Goal: Book appointment/travel/reservation

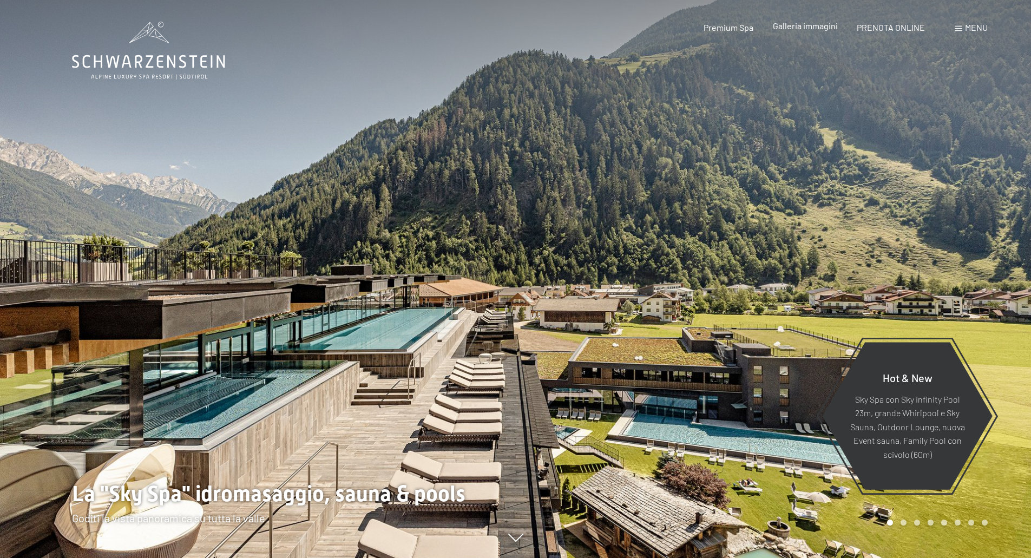
click at [806, 29] on span "Galleria immagini" at bounding box center [805, 26] width 65 height 10
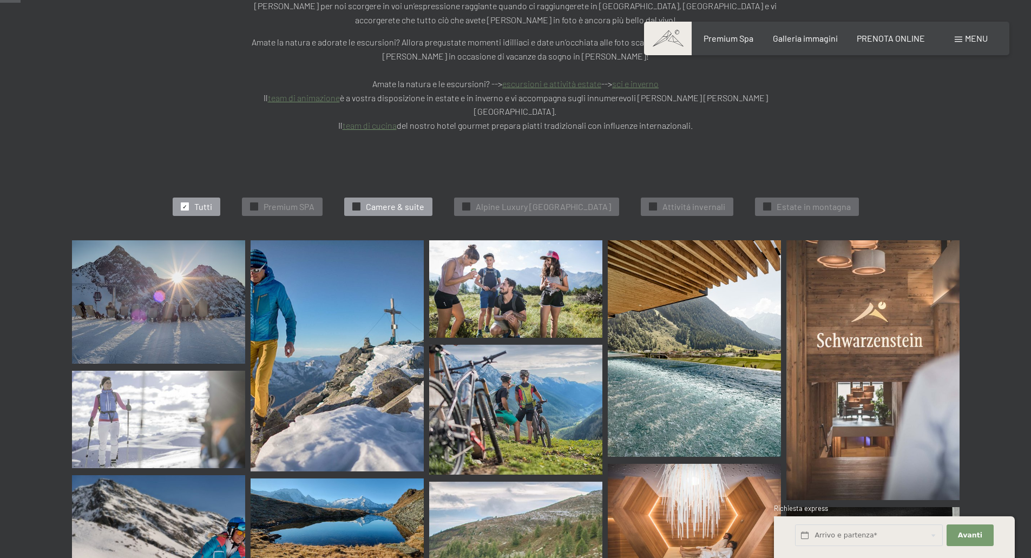
click at [382, 201] on span "Camere & suite" at bounding box center [395, 207] width 58 height 12
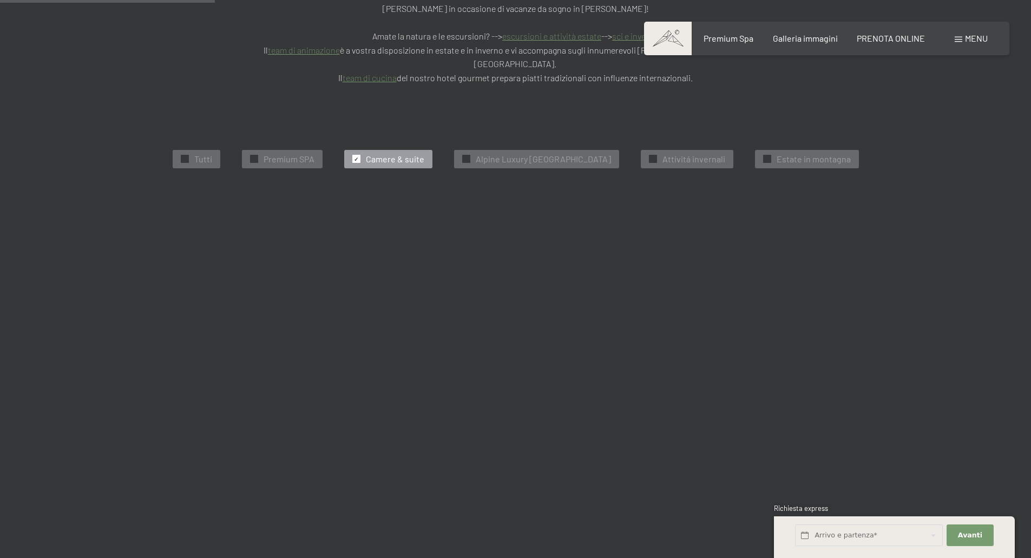
scroll to position [328, 0]
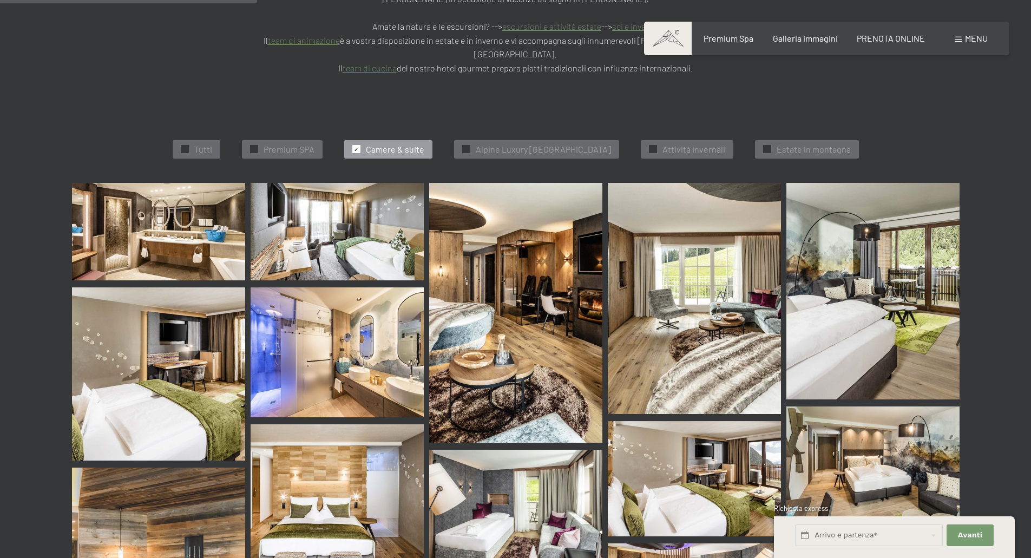
click at [167, 189] on img at bounding box center [158, 231] width 173 height 97
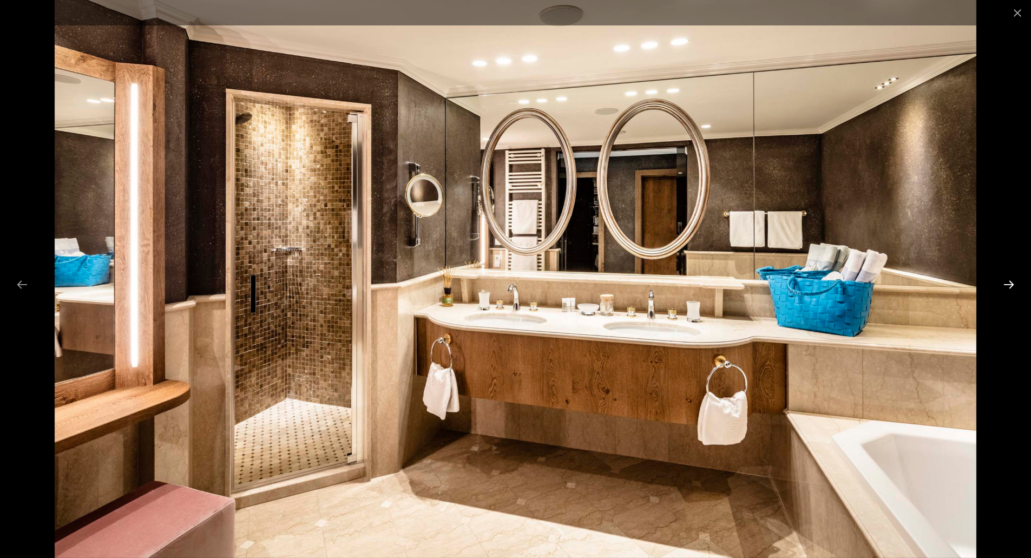
click at [1011, 281] on button "Next slide" at bounding box center [1008, 284] width 23 height 21
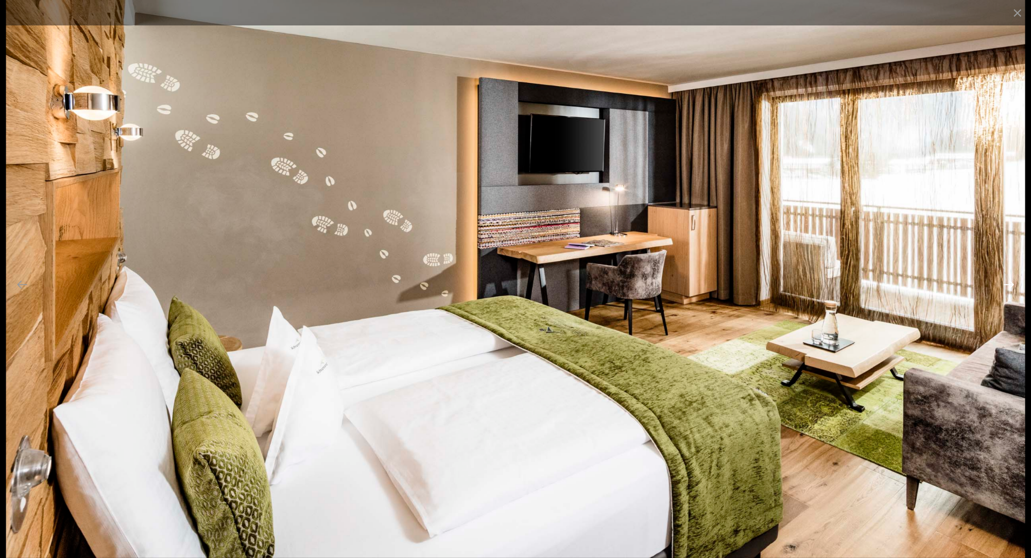
click at [1011, 281] on button "Next slide" at bounding box center [1008, 284] width 23 height 21
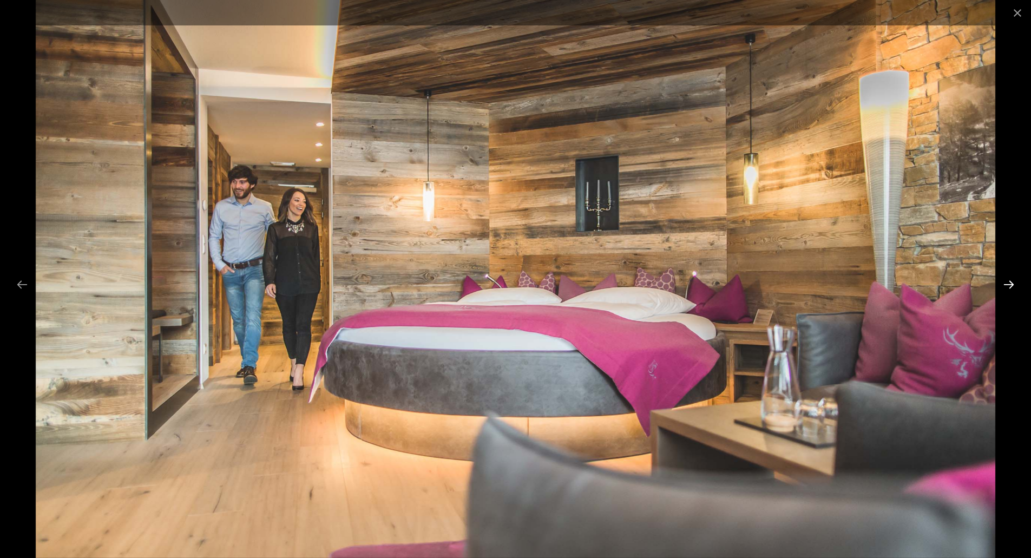
click at [1011, 281] on button "Next slide" at bounding box center [1008, 284] width 23 height 21
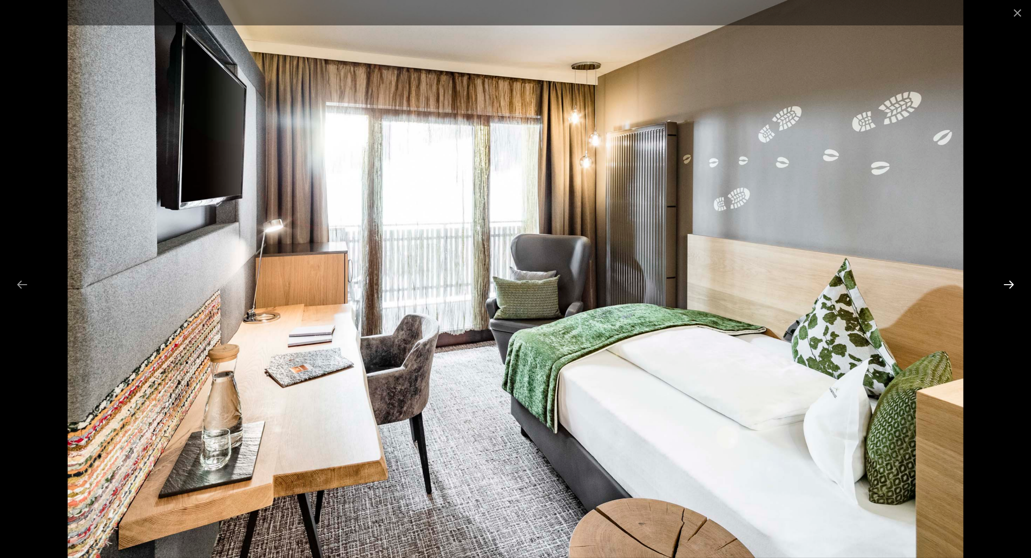
click at [1011, 281] on button "Next slide" at bounding box center [1008, 284] width 23 height 21
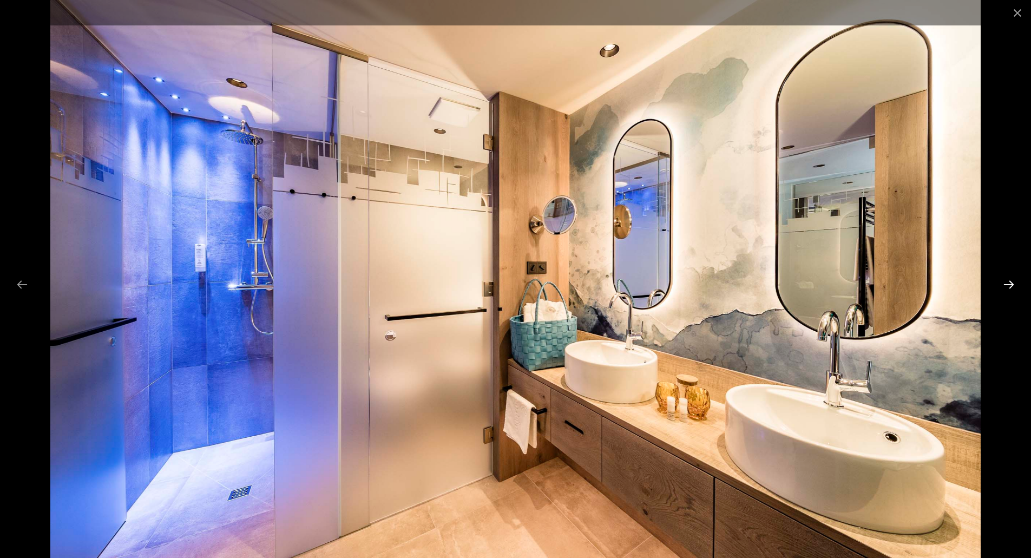
click at [1011, 281] on button "Next slide" at bounding box center [1008, 284] width 23 height 21
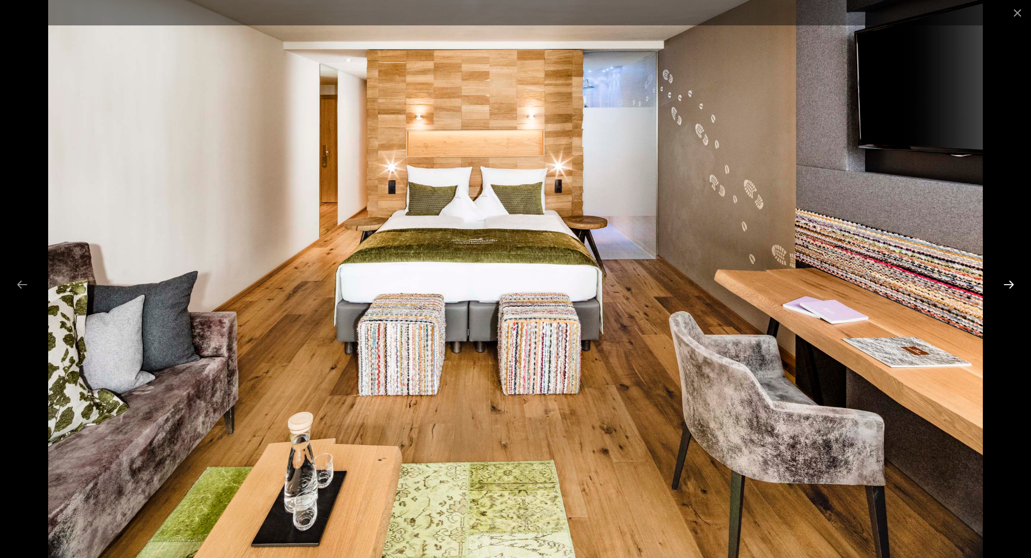
click at [1011, 281] on button "Next slide" at bounding box center [1008, 284] width 23 height 21
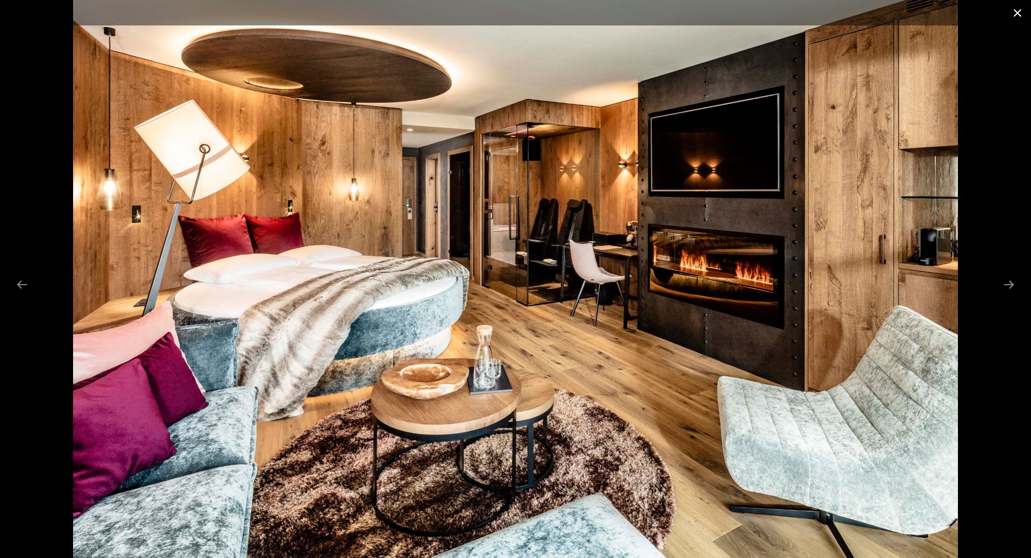
click at [1010, 9] on button "Close gallery" at bounding box center [1017, 12] width 27 height 25
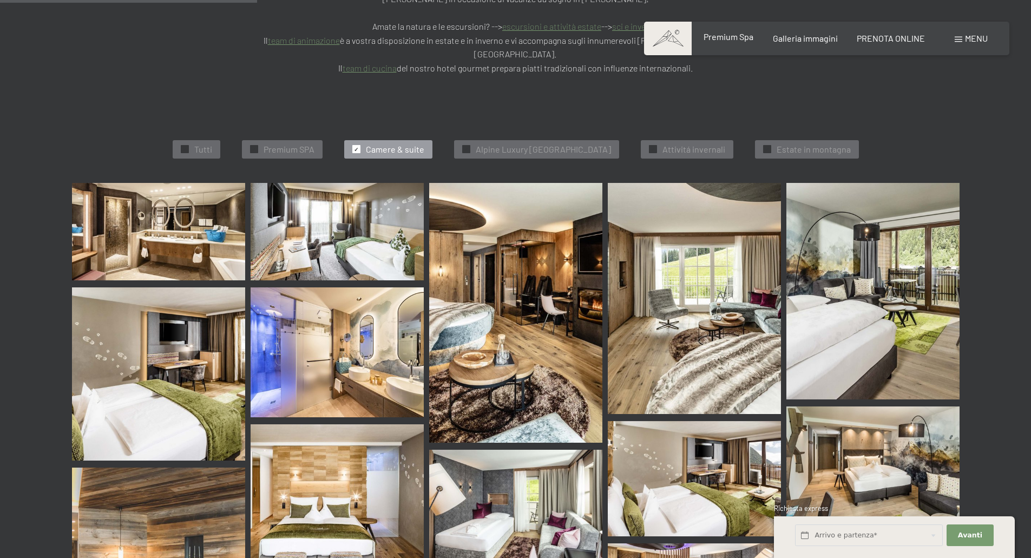
click at [731, 41] on span "Premium Spa" at bounding box center [729, 36] width 50 height 10
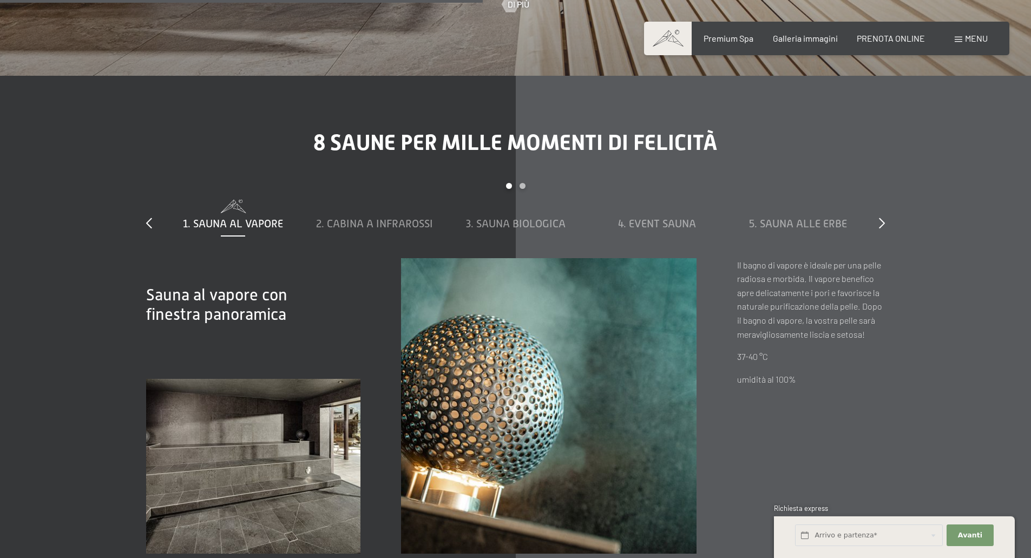
scroll to position [3897, 0]
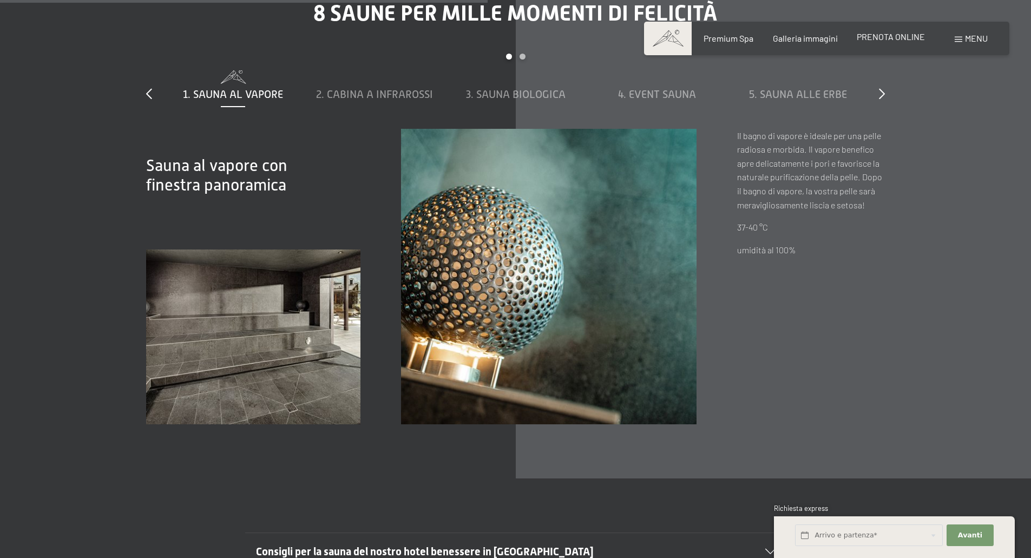
click at [877, 37] on span "PRENOTA ONLINE" at bounding box center [891, 36] width 68 height 10
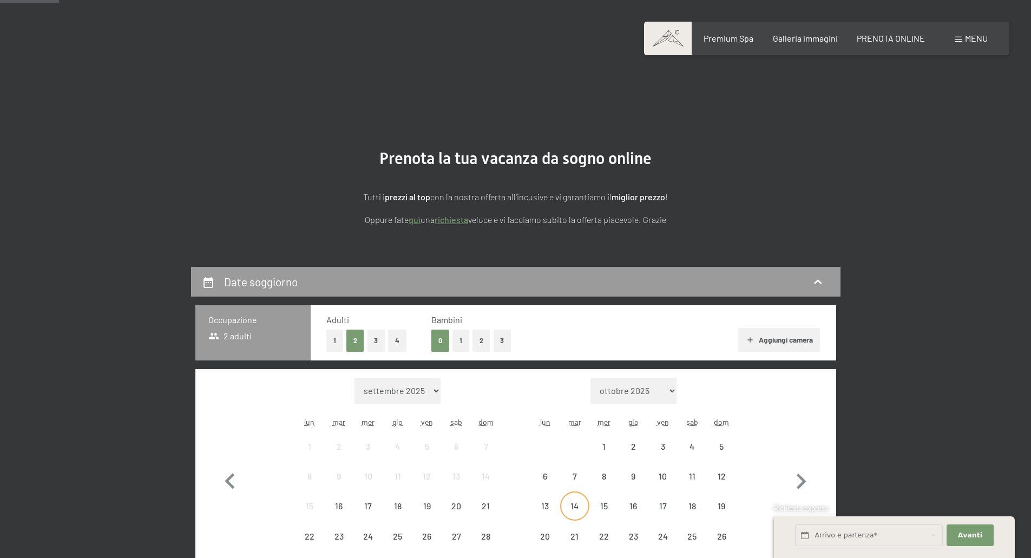
scroll to position [162, 0]
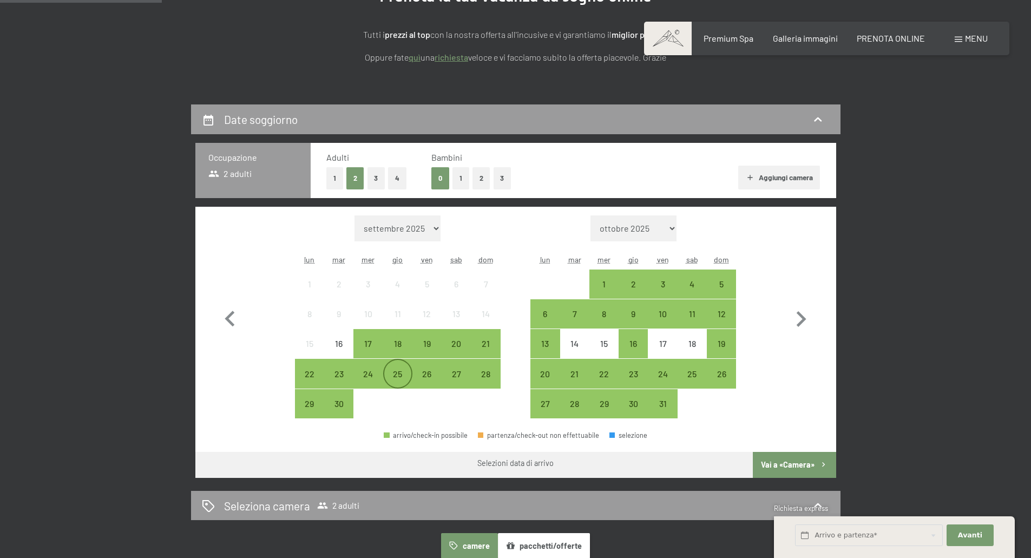
click at [406, 369] on div "25" at bounding box center [397, 373] width 27 height 27
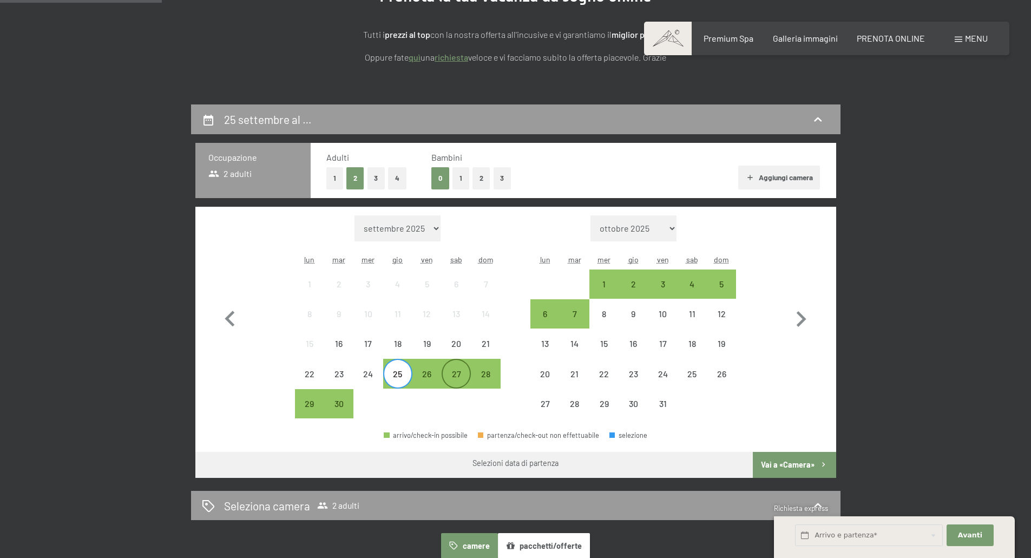
click at [458, 373] on div "27" at bounding box center [456, 383] width 27 height 27
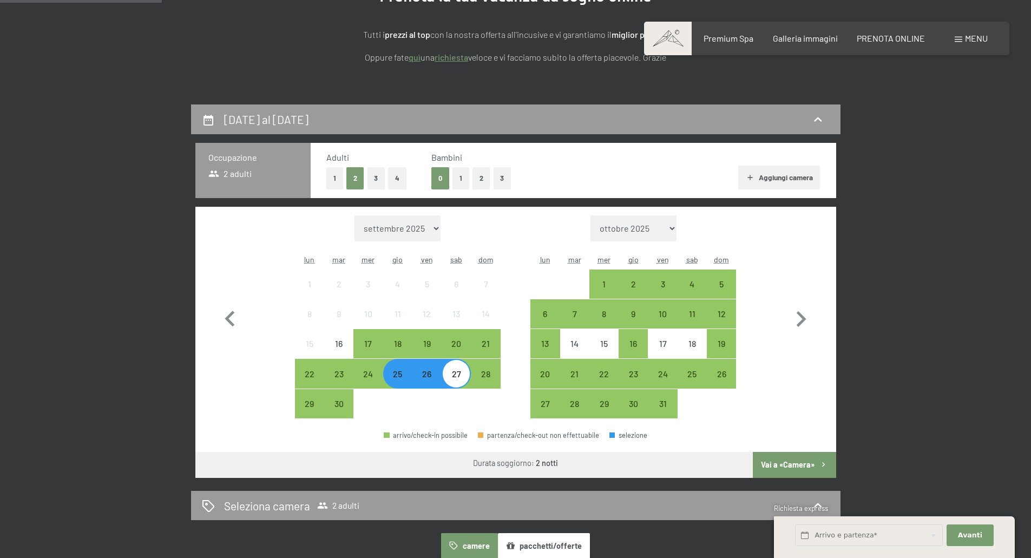
click at [797, 457] on button "Vai a «Camera»" at bounding box center [794, 465] width 83 height 26
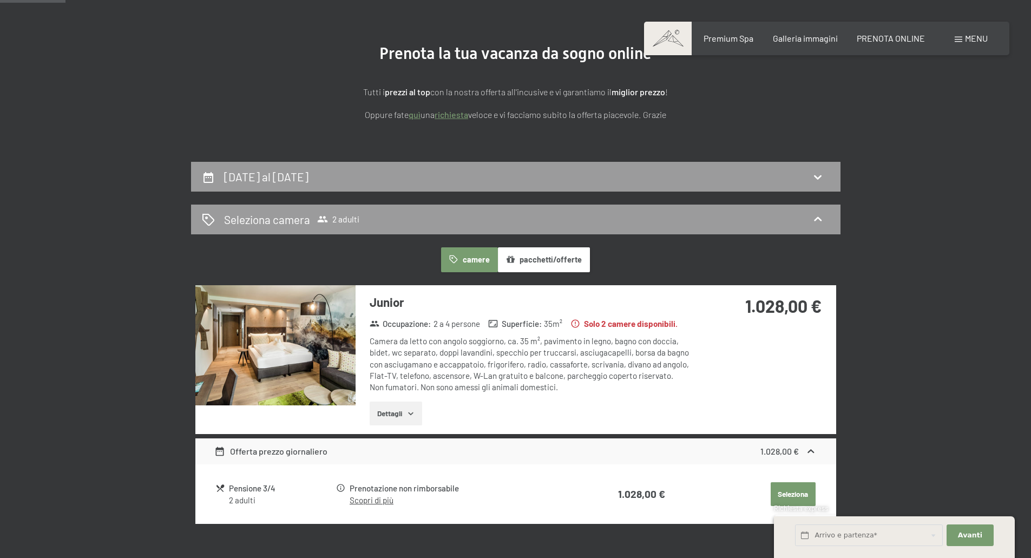
scroll to position [104, 0]
